Goal: Transaction & Acquisition: Purchase product/service

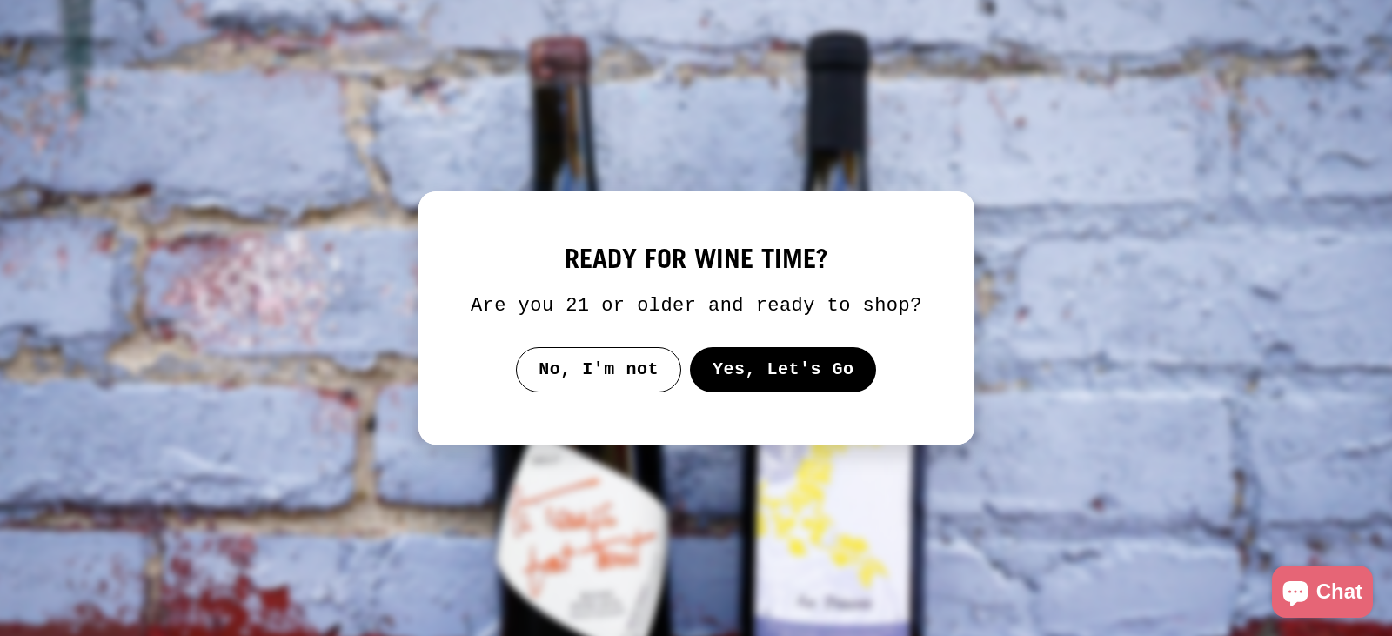
click at [753, 370] on button "Yes, Let's Go" at bounding box center [782, 369] width 187 height 45
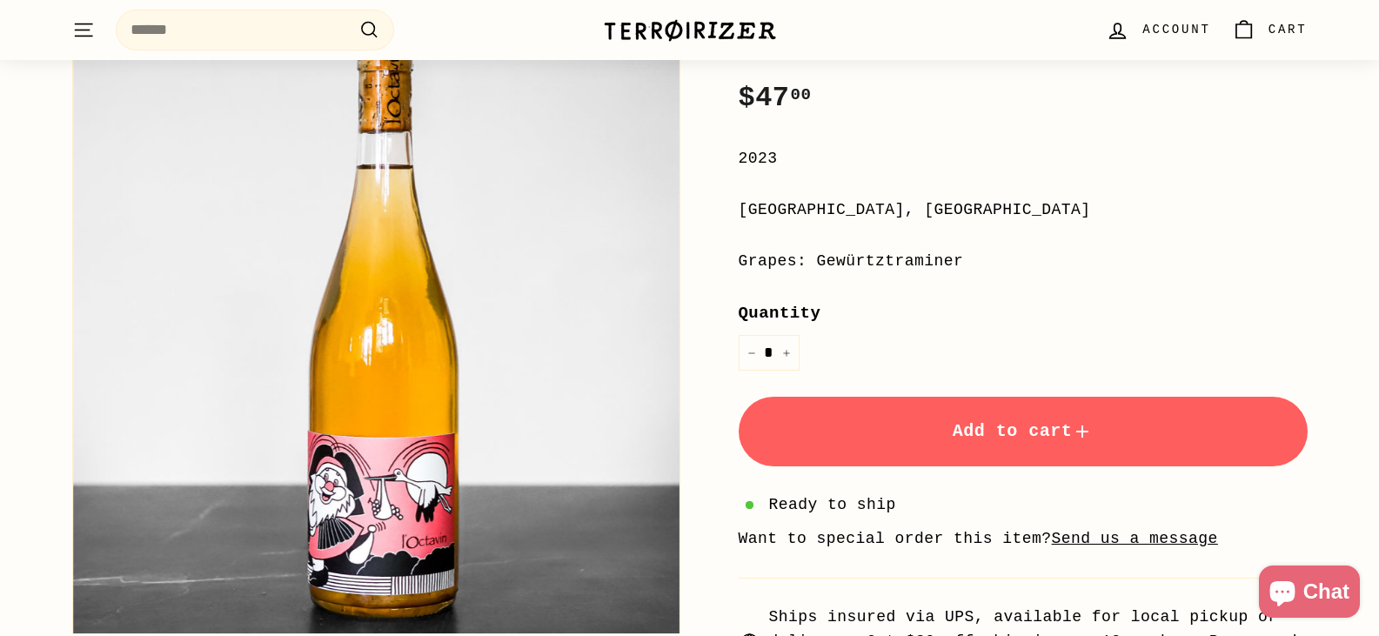
scroll to position [348, 0]
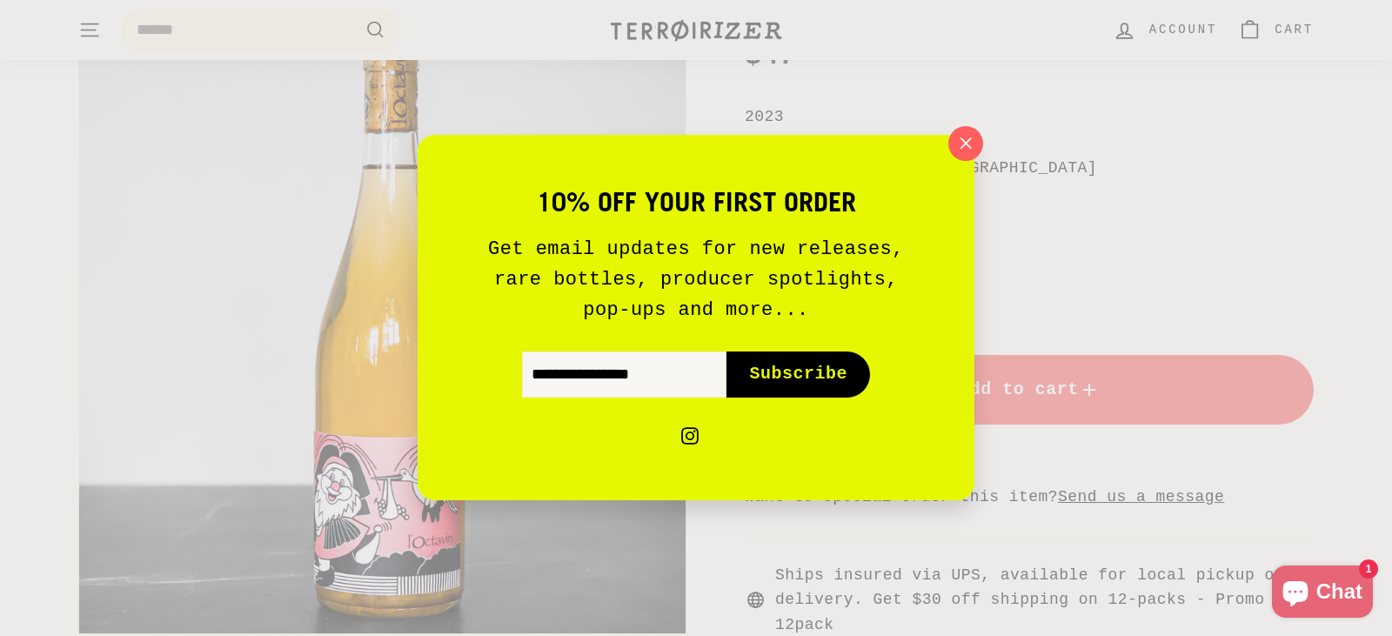
click at [968, 139] on icon "button" at bounding box center [965, 143] width 24 height 24
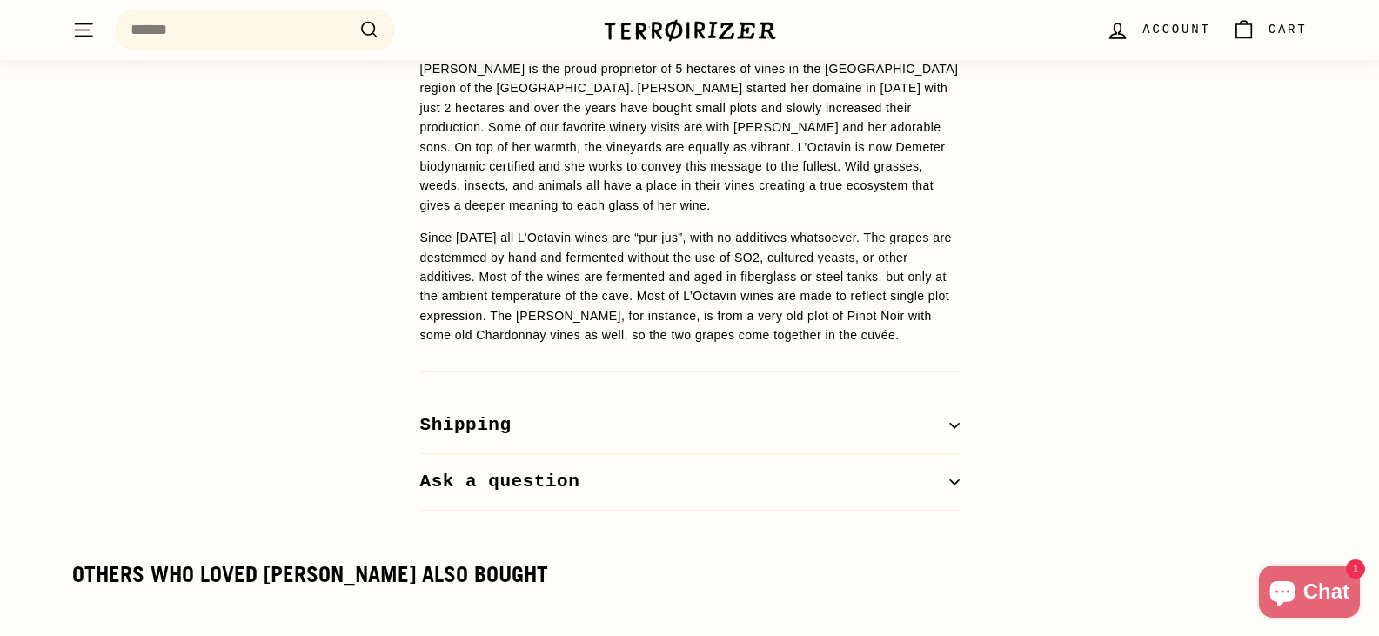
scroll to position [1479, 0]
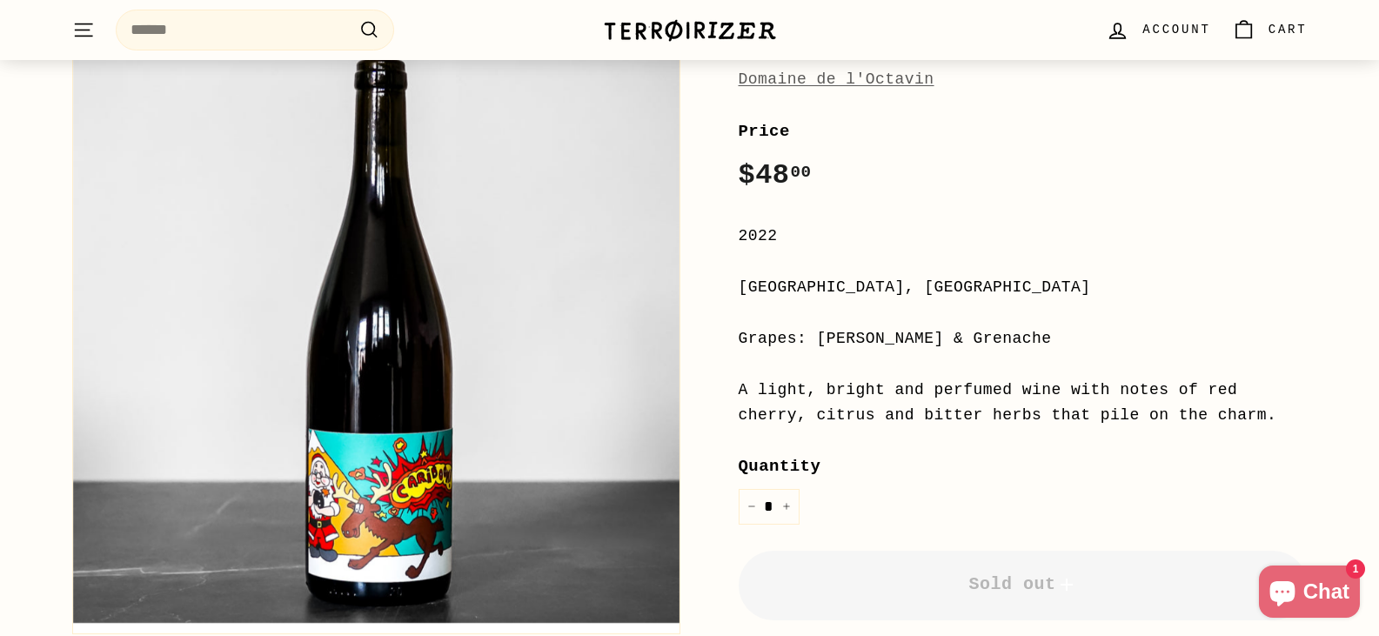
scroll to position [261, 0]
